Goal: Task Accomplishment & Management: Manage account settings

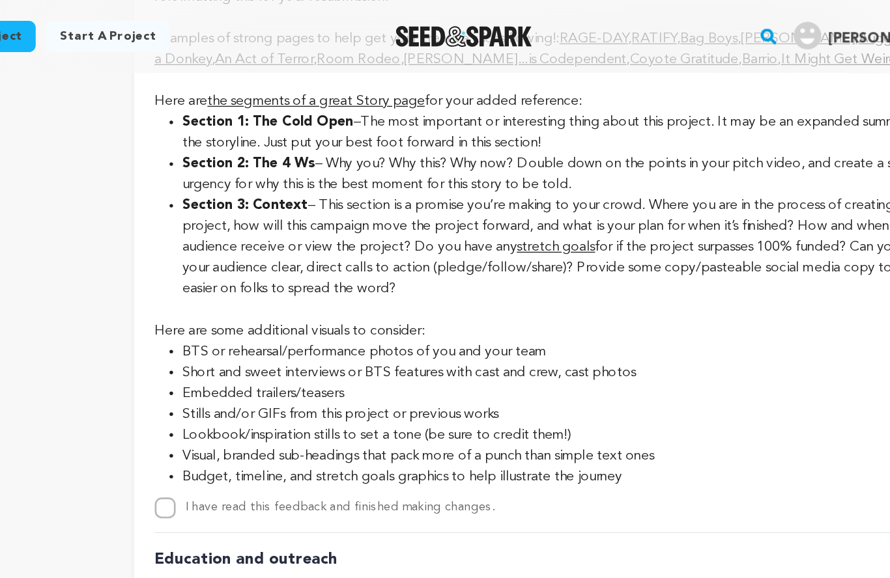
scroll to position [2830, 0]
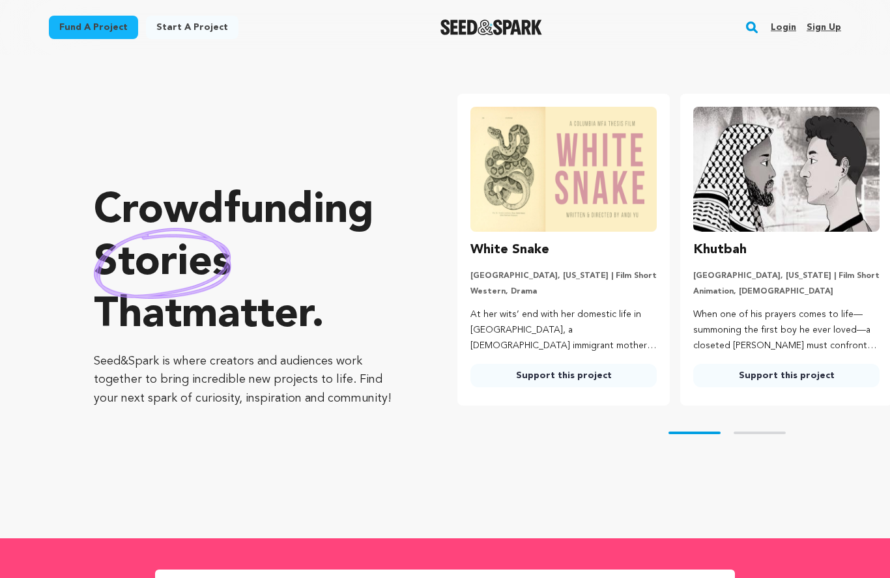
scroll to position [-1, 0]
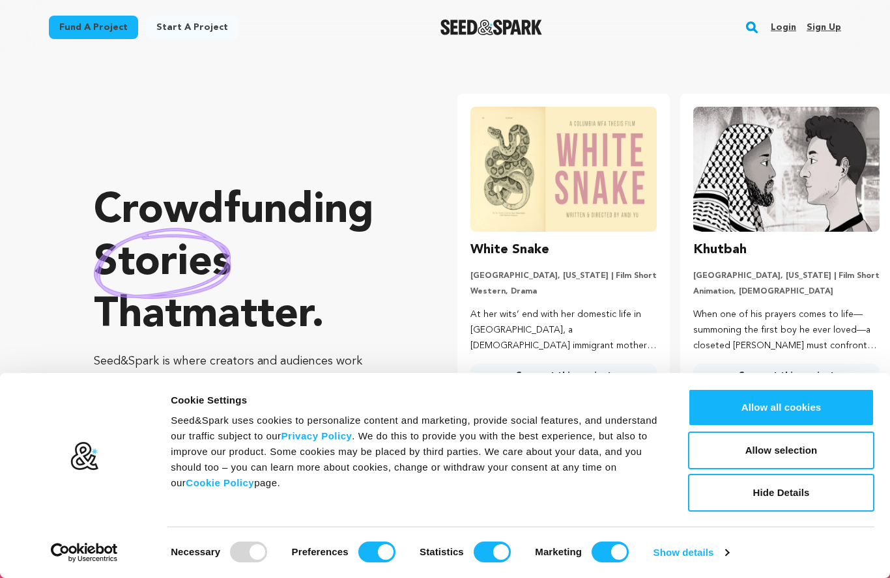
click at [786, 24] on link "Login" at bounding box center [783, 27] width 25 height 21
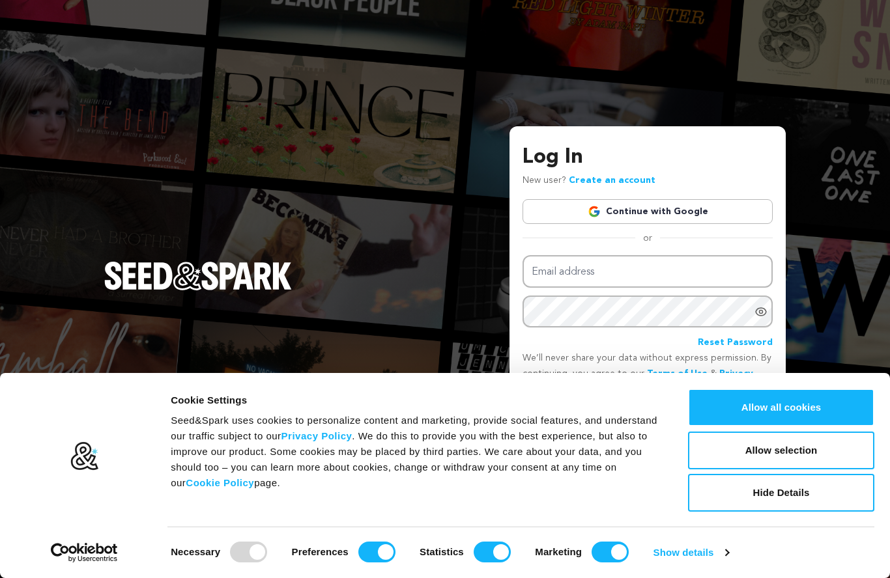
click at [563, 224] on link "Continue with Google" at bounding box center [647, 211] width 250 height 25
click at [571, 224] on link "Continue with Google" at bounding box center [647, 211] width 250 height 25
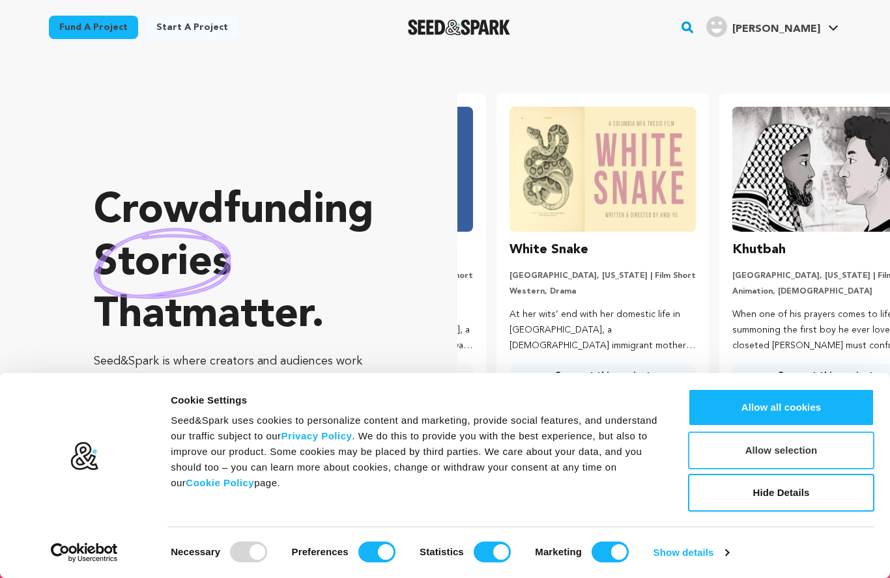
scroll to position [0, 233]
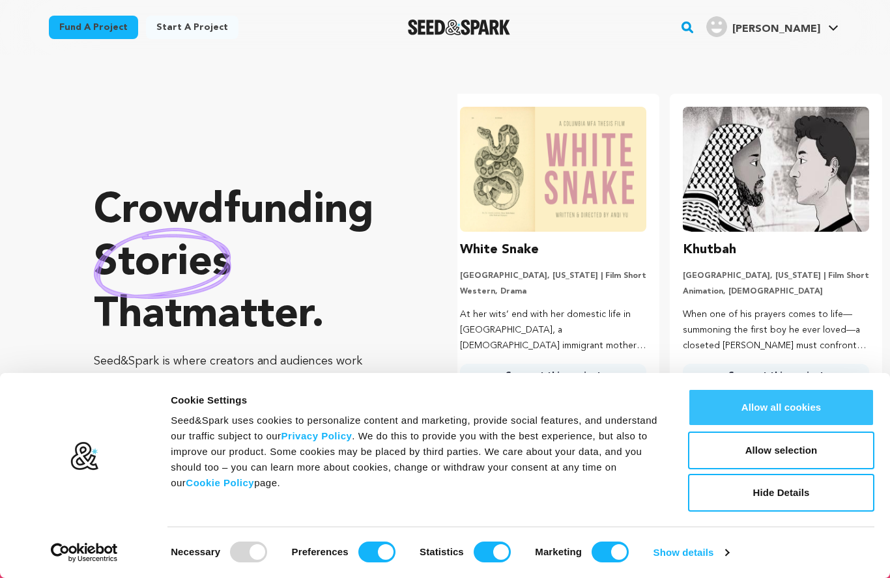
click at [787, 416] on button "Allow all cookies" at bounding box center [781, 408] width 186 height 38
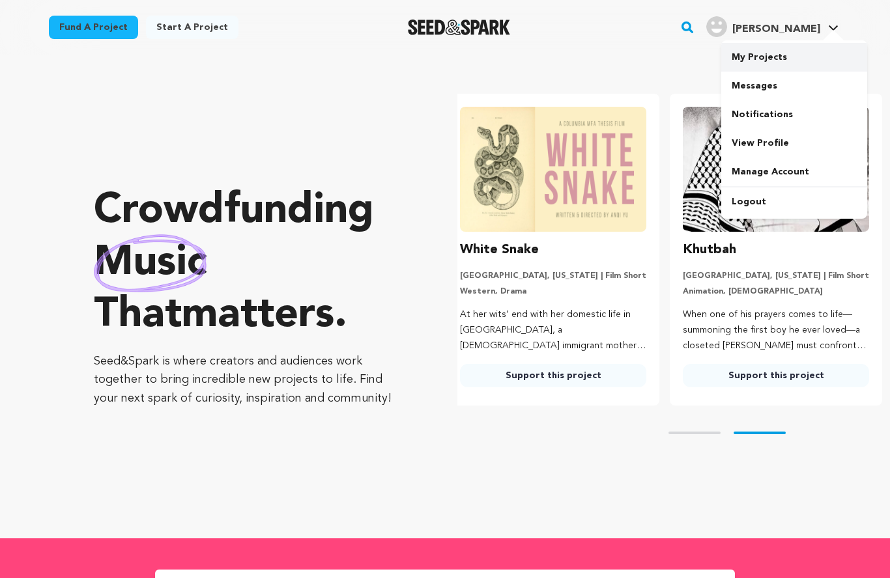
click at [784, 64] on link "My Projects" at bounding box center [794, 57] width 146 height 29
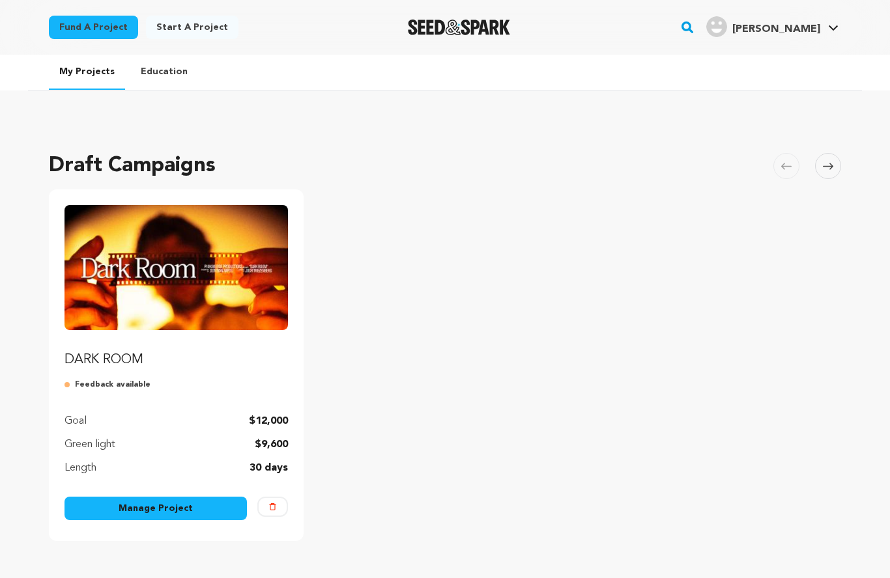
click at [178, 507] on link "Manage Project" at bounding box center [155, 508] width 182 height 23
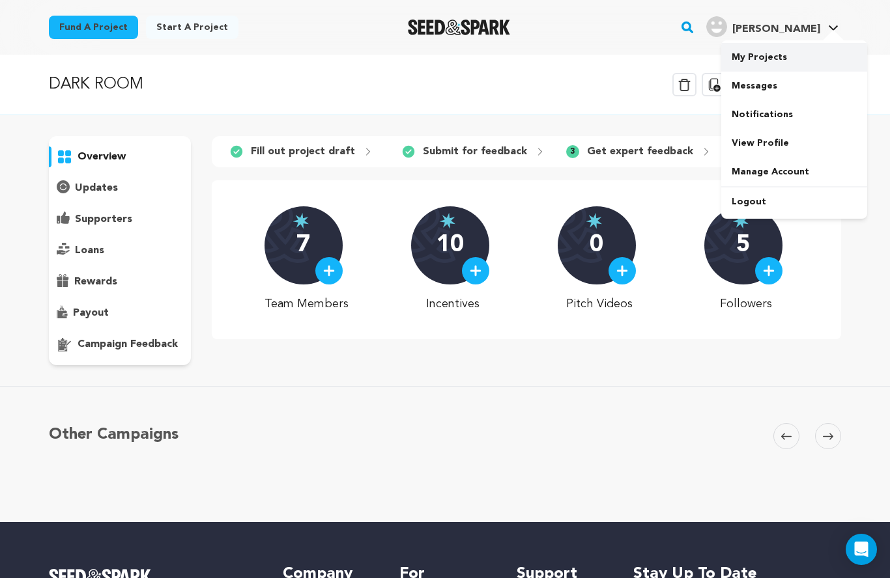
click at [787, 61] on link "My Projects" at bounding box center [794, 57] width 146 height 29
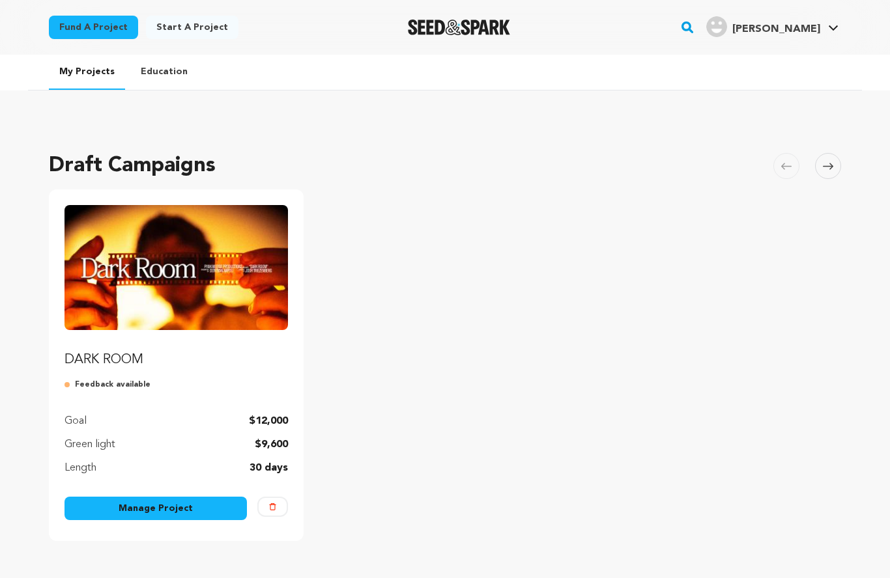
click at [184, 295] on img "Fund DARK ROOM" at bounding box center [175, 267] width 223 height 125
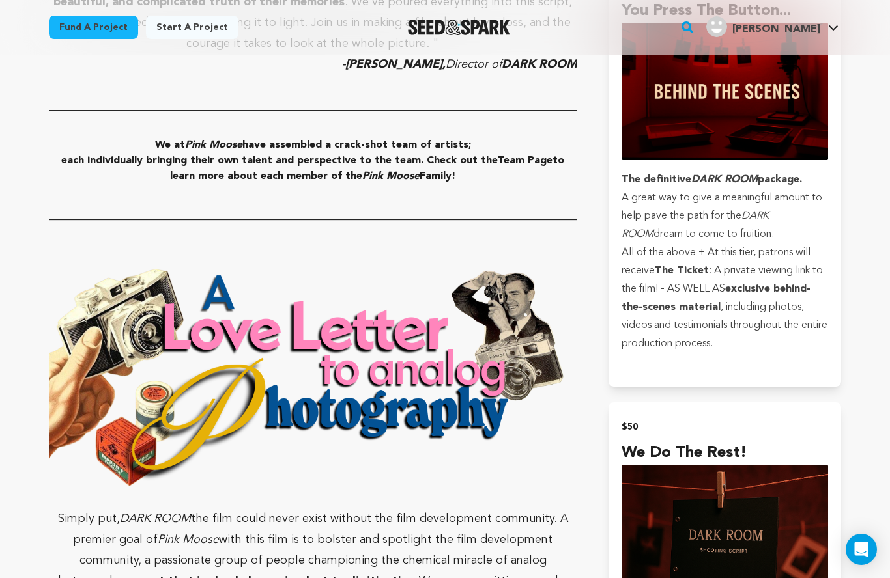
scroll to position [1684, 0]
